Goal: Navigation & Orientation: Find specific page/section

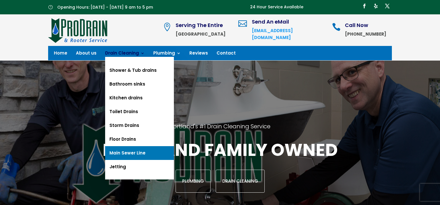
click at [127, 152] on link "Main Sewer Line" at bounding box center [139, 153] width 69 height 14
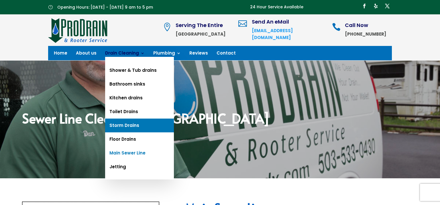
click at [125, 125] on link "Storm Drains" at bounding box center [139, 125] width 69 height 14
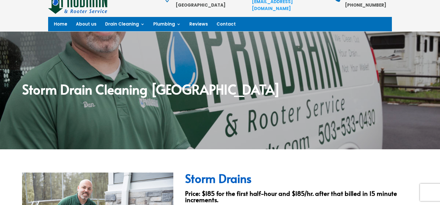
scroll to position [21, 0]
